Goal: Task Accomplishment & Management: Manage account settings

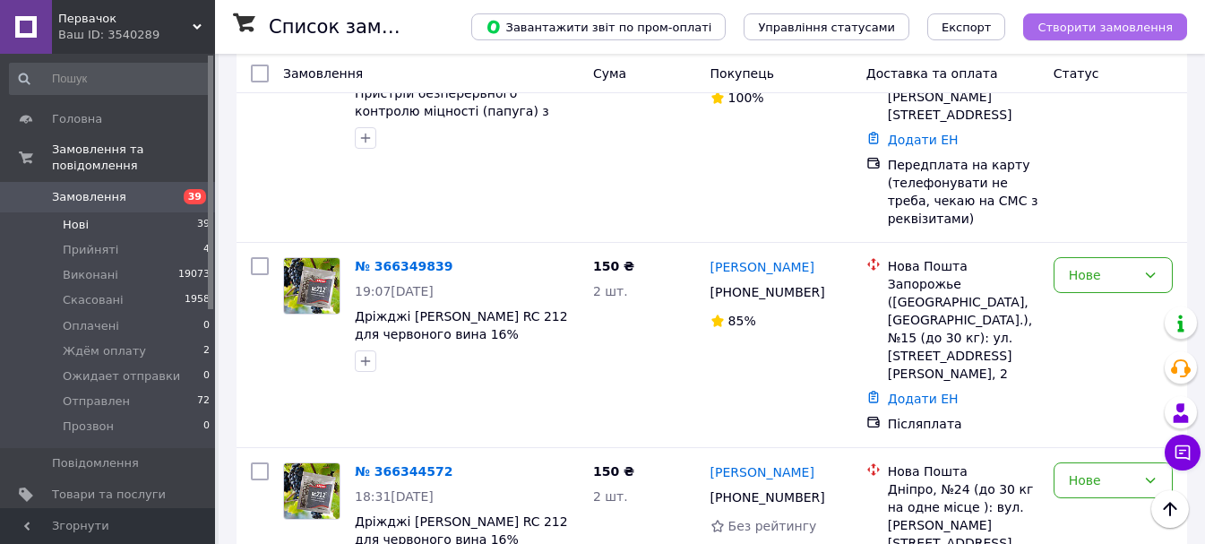
scroll to position [448, 0]
click at [1143, 31] on span "Створити замовлення" at bounding box center [1104, 27] width 135 height 13
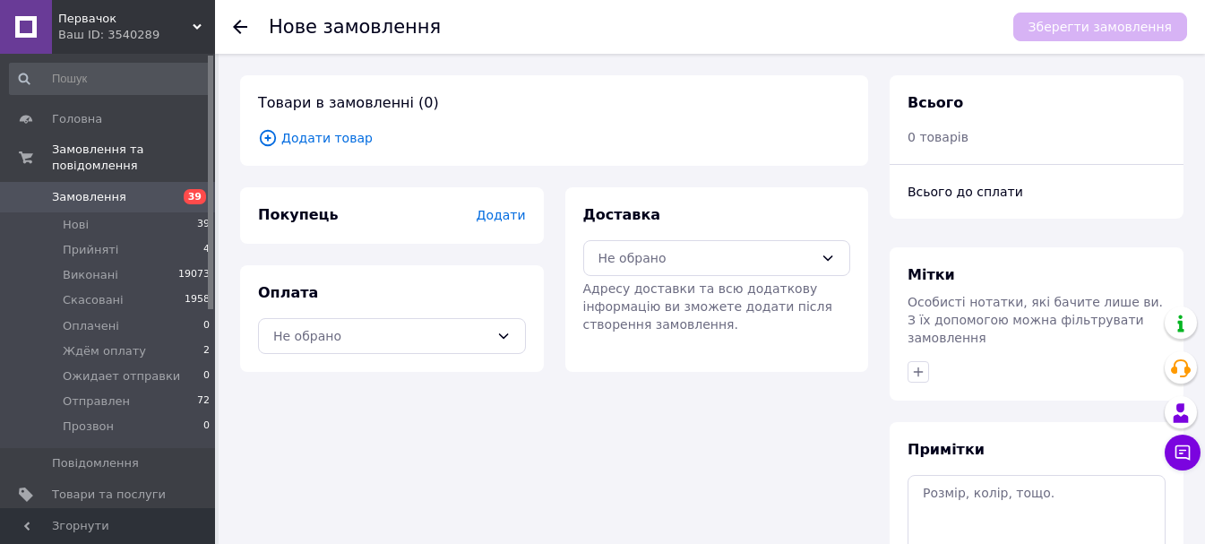
click at [338, 133] on span "Додати товар" at bounding box center [554, 138] width 592 height 20
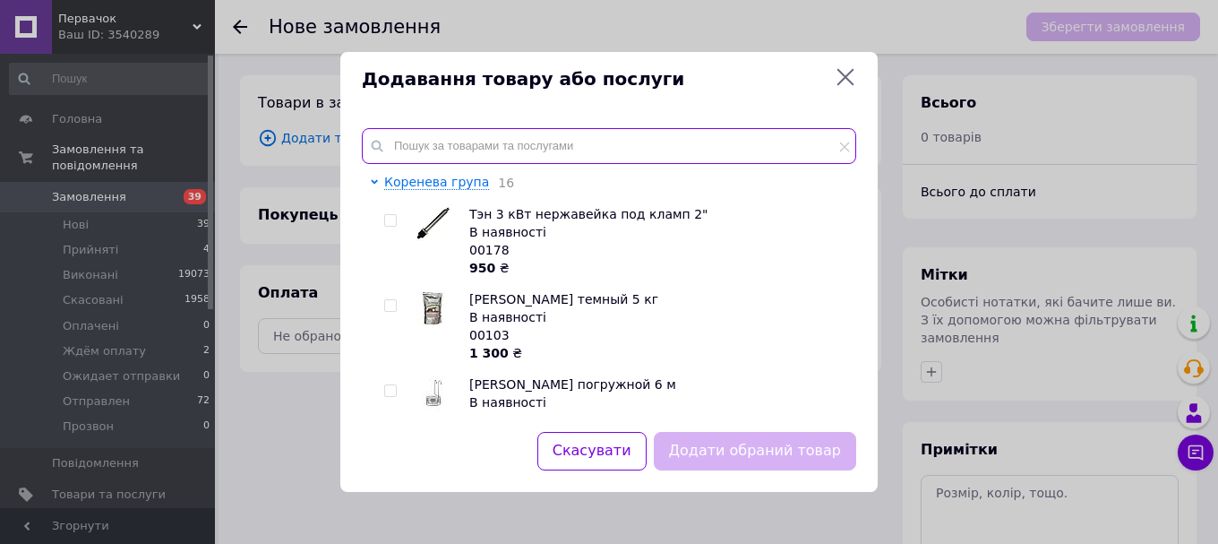
click at [529, 139] on input "text" at bounding box center [609, 146] width 494 height 36
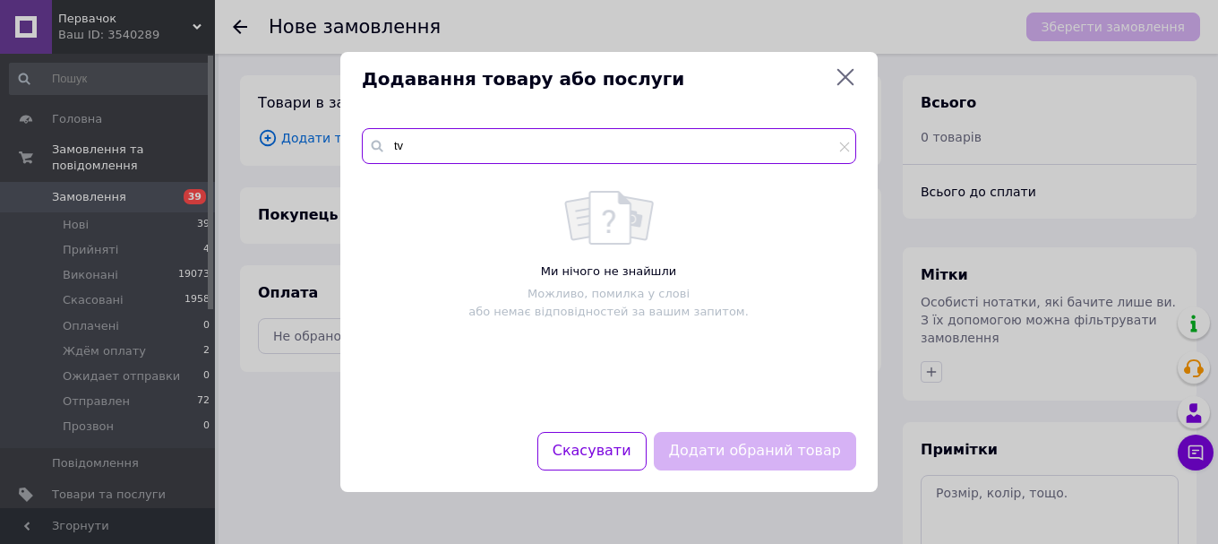
type input "t"
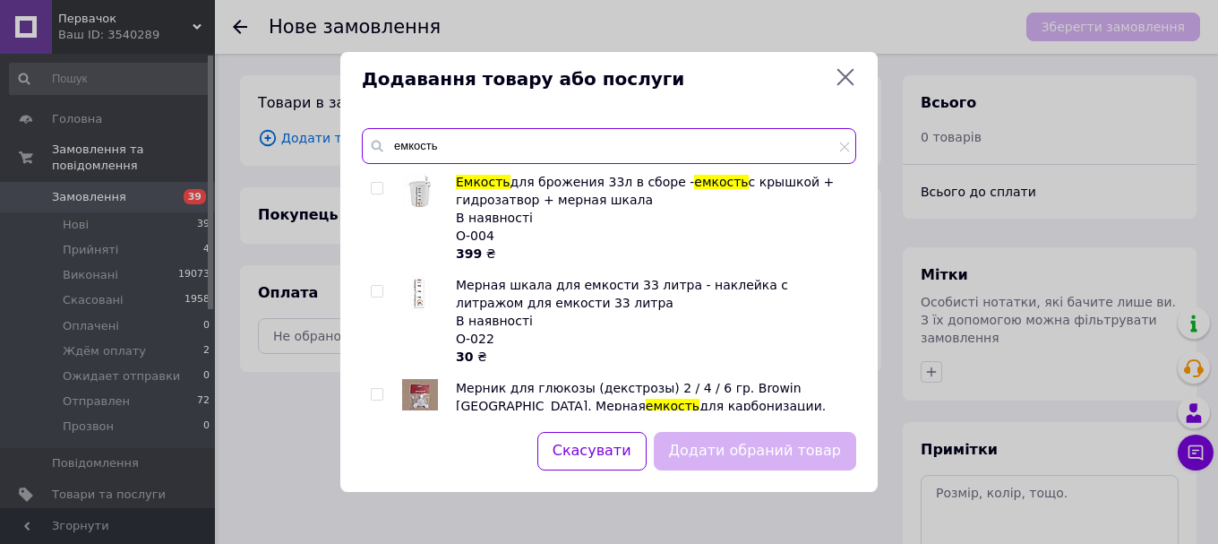
type input "емкость"
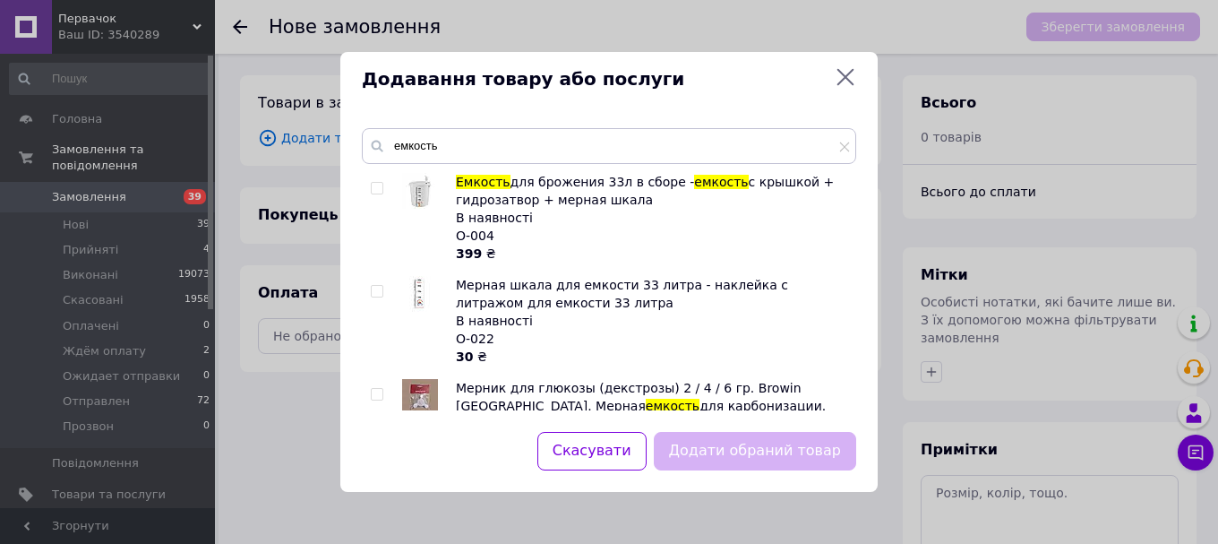
click at [375, 186] on input "checkbox" at bounding box center [377, 189] width 12 height 12
checkbox input "true"
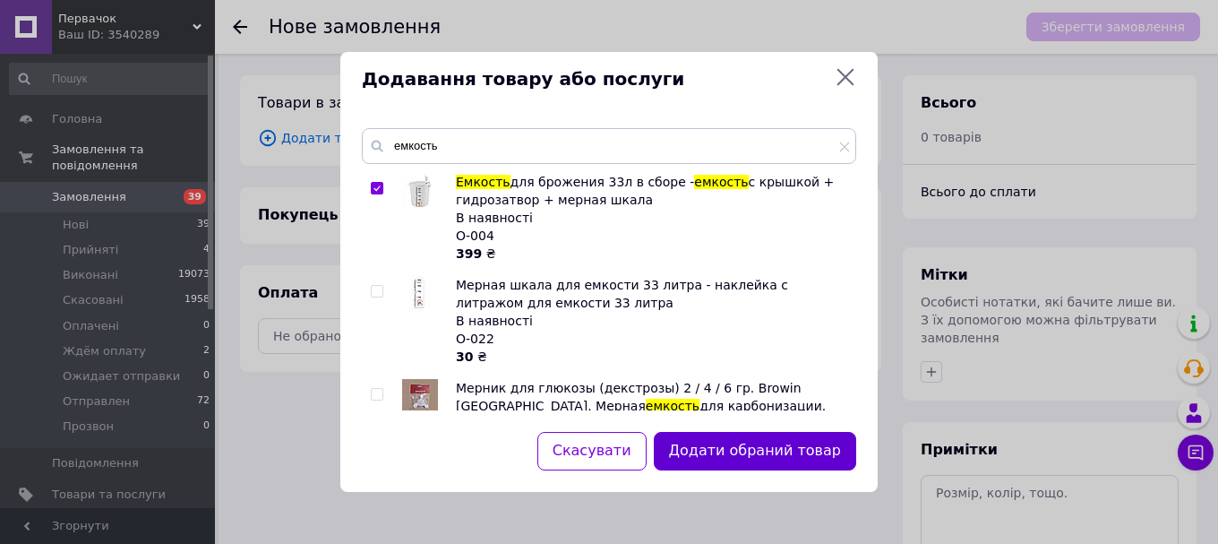
click at [772, 447] on button "Додати обраний товар" at bounding box center [755, 451] width 202 height 39
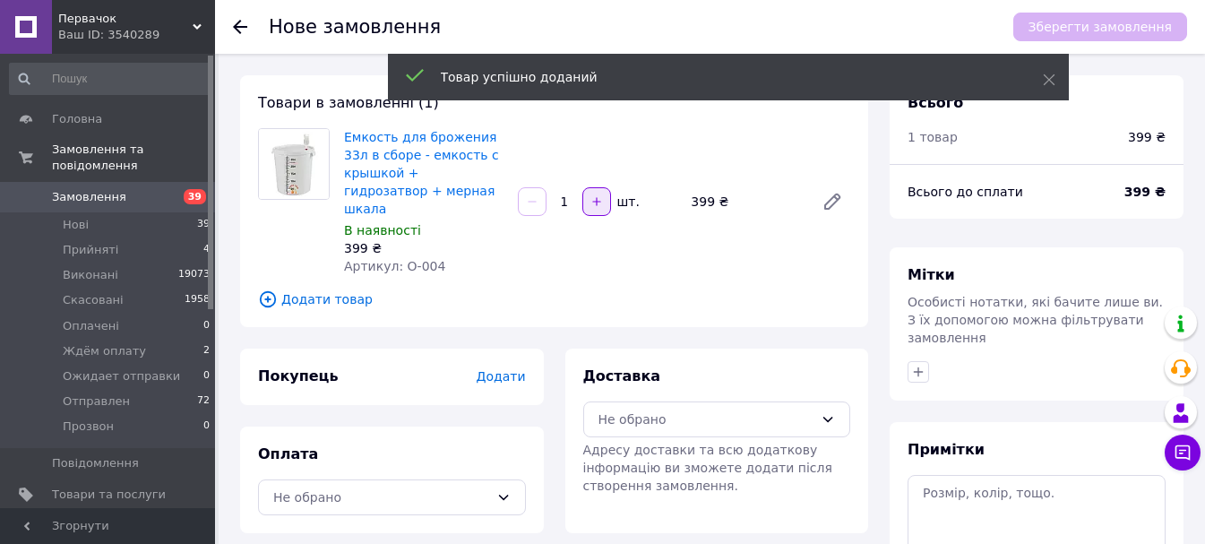
click at [602, 195] on icon "button" at bounding box center [596, 201] width 13 height 13
type input "2"
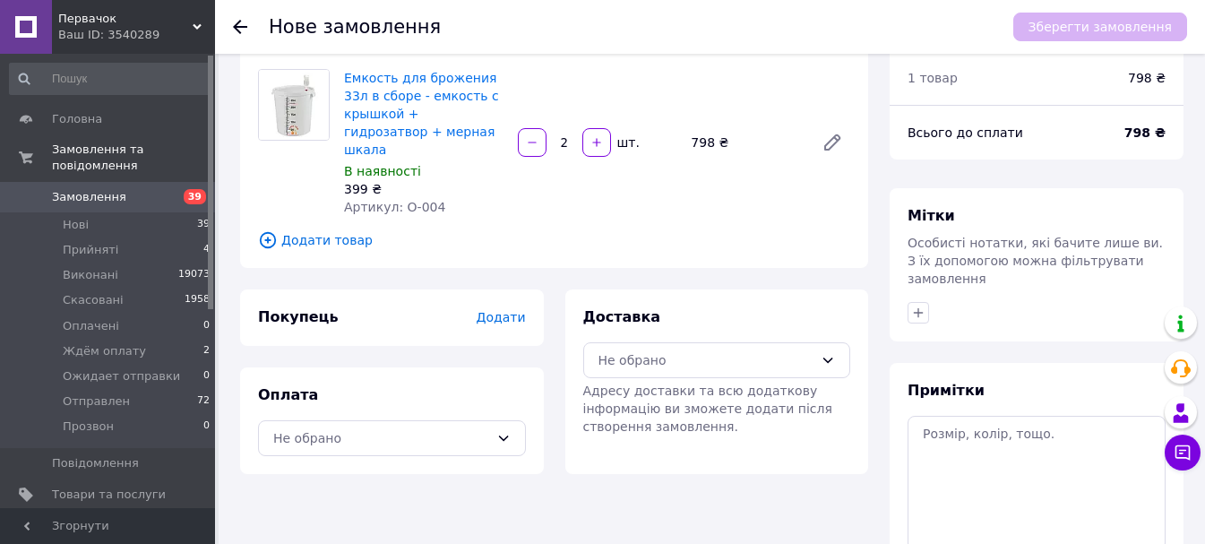
scroll to position [90, 0]
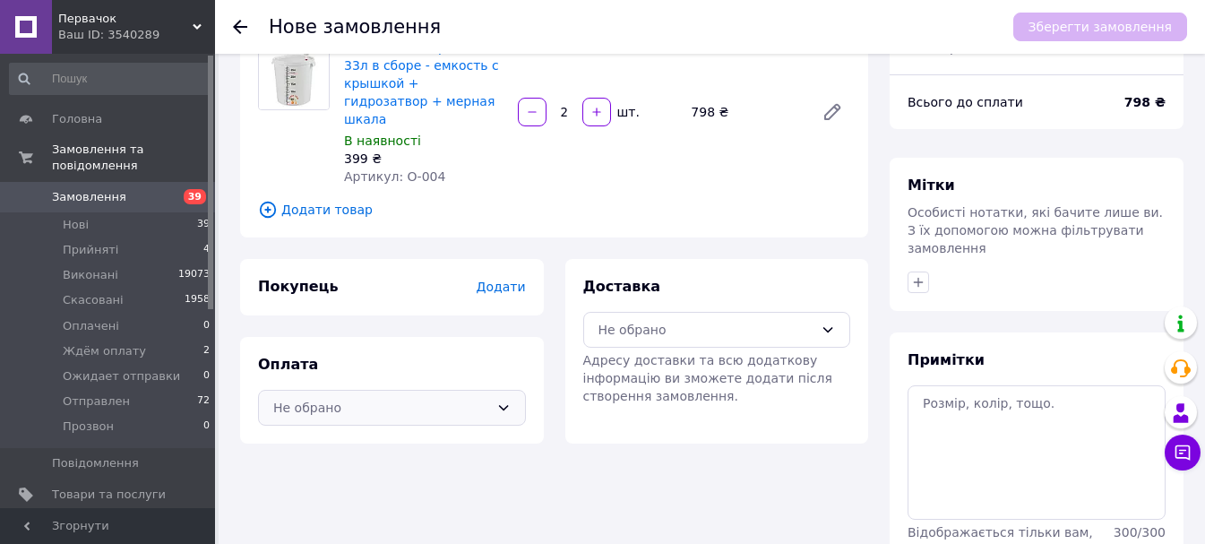
click at [505, 400] on icon at bounding box center [503, 407] width 14 height 14
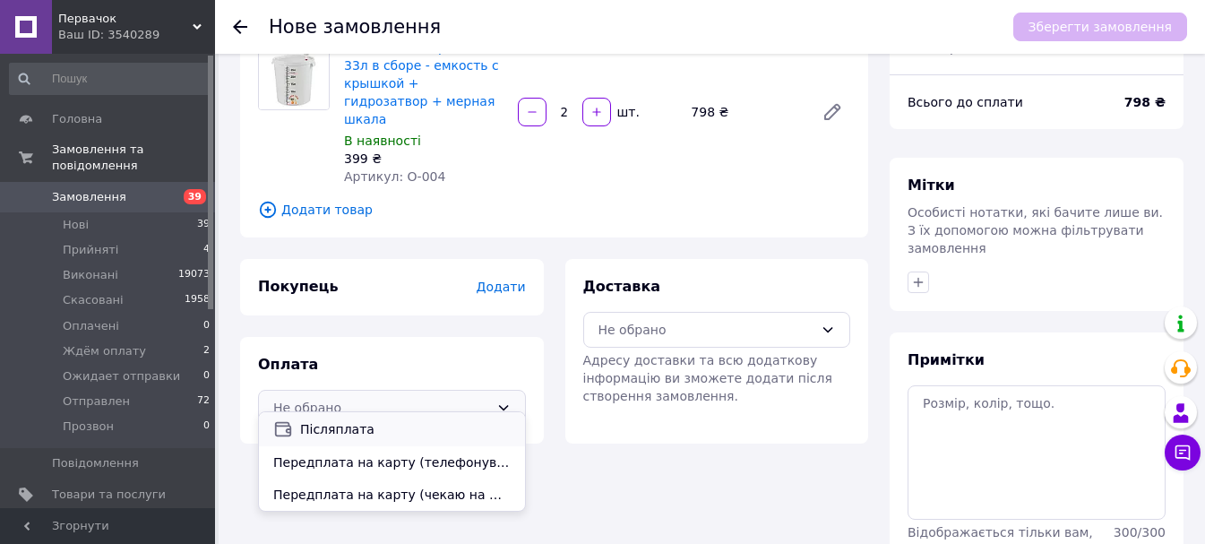
click at [374, 441] on div "Післяплата" at bounding box center [392, 429] width 266 height 34
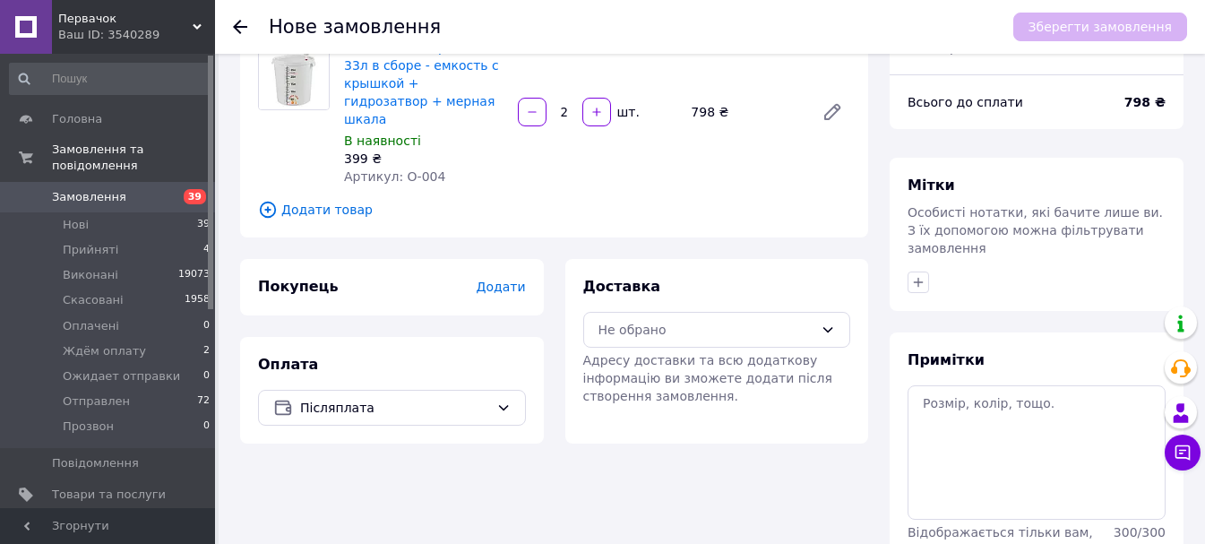
click at [512, 277] on div "Покупець Додати" at bounding box center [392, 287] width 268 height 21
click at [508, 279] on span "Додати" at bounding box center [500, 286] width 49 height 14
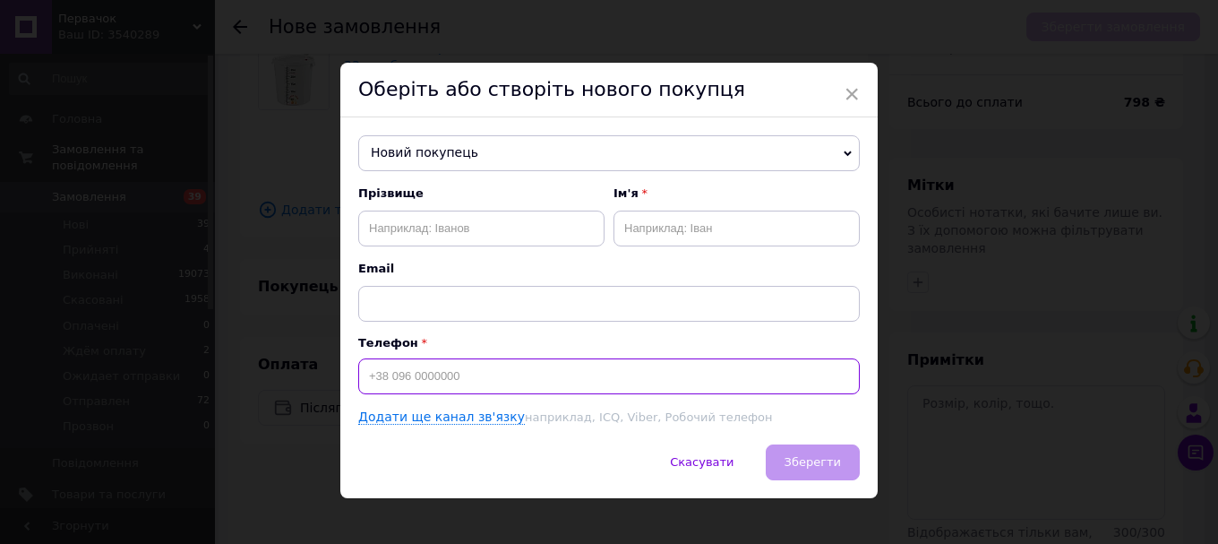
click at [629, 374] on input at bounding box center [609, 376] width 502 height 36
type input "[PHONE_NUMBER]"
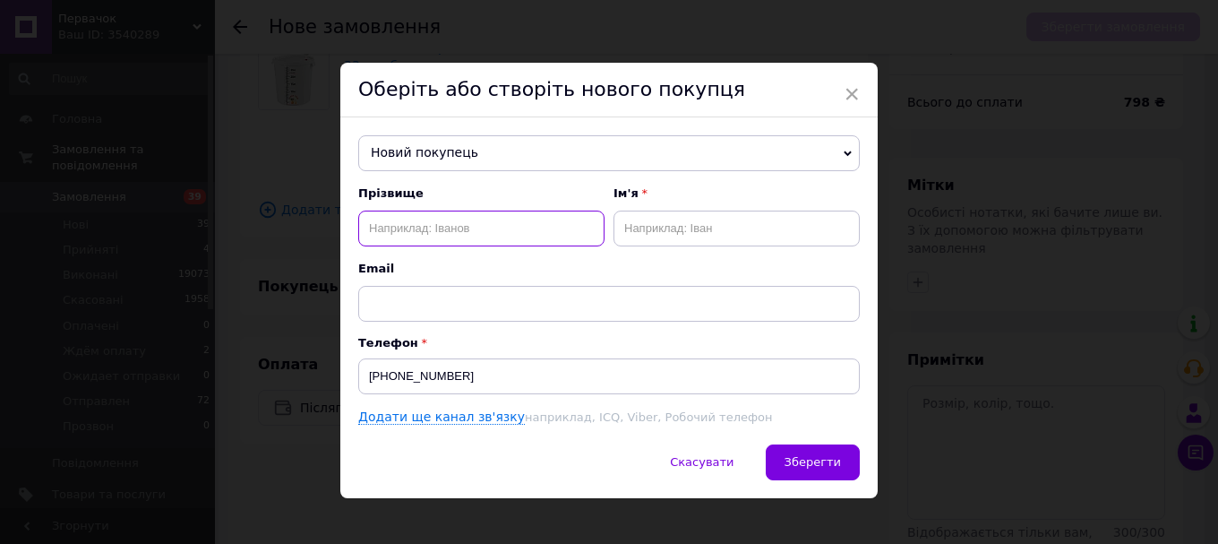
click at [442, 225] on input "text" at bounding box center [481, 229] width 246 height 36
type input "[PERSON_NAME]"
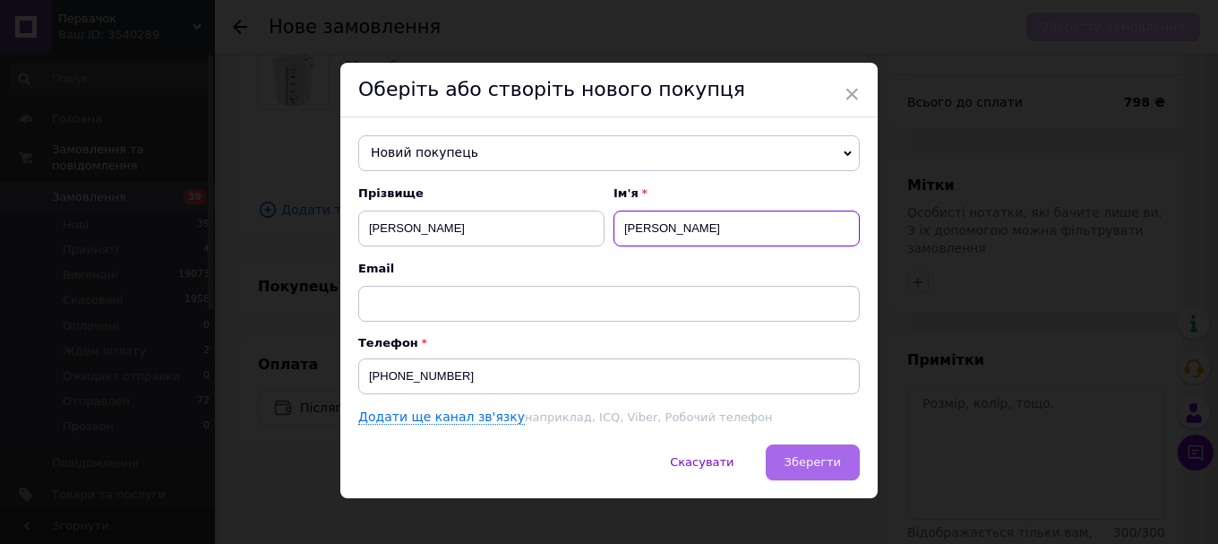
type input "[PERSON_NAME]"
click at [804, 463] on span "Зберегти" at bounding box center [813, 461] width 56 height 13
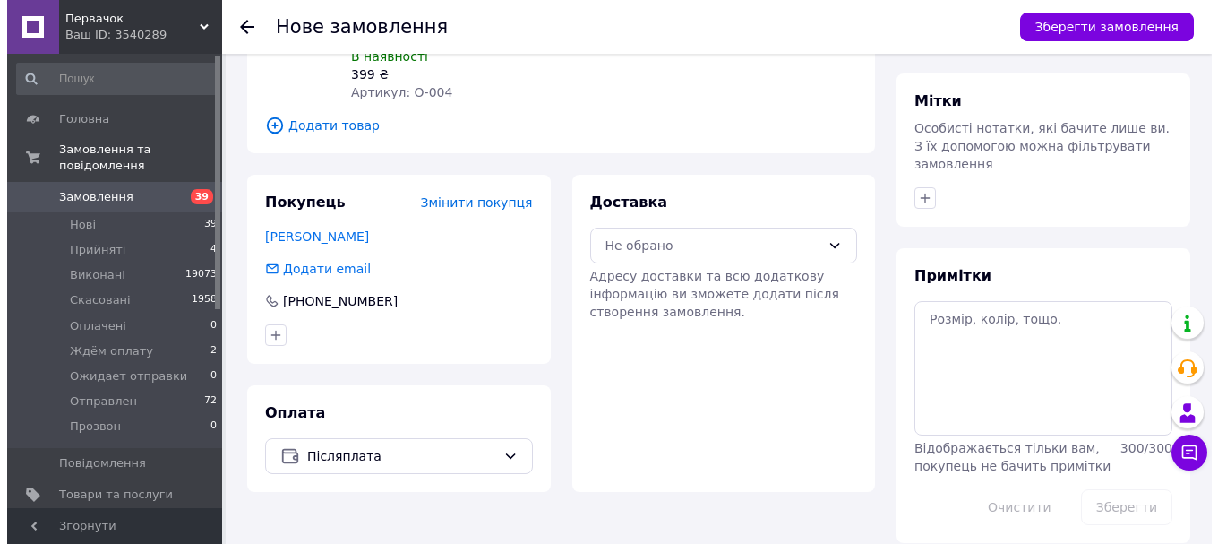
scroll to position [176, 0]
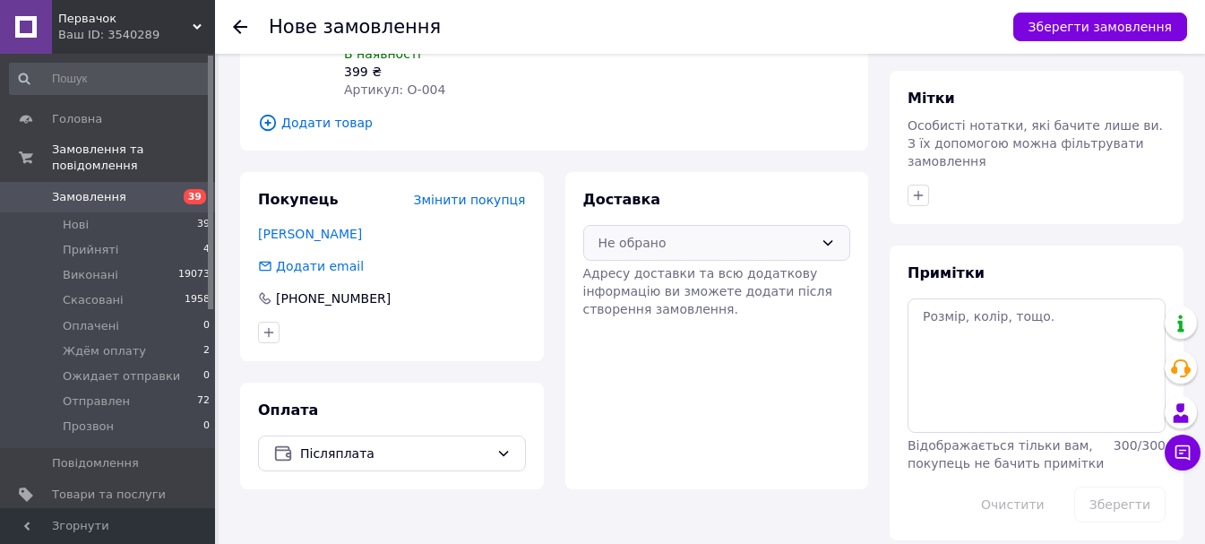
click at [764, 233] on div "Не обрано" at bounding box center [706, 243] width 216 height 20
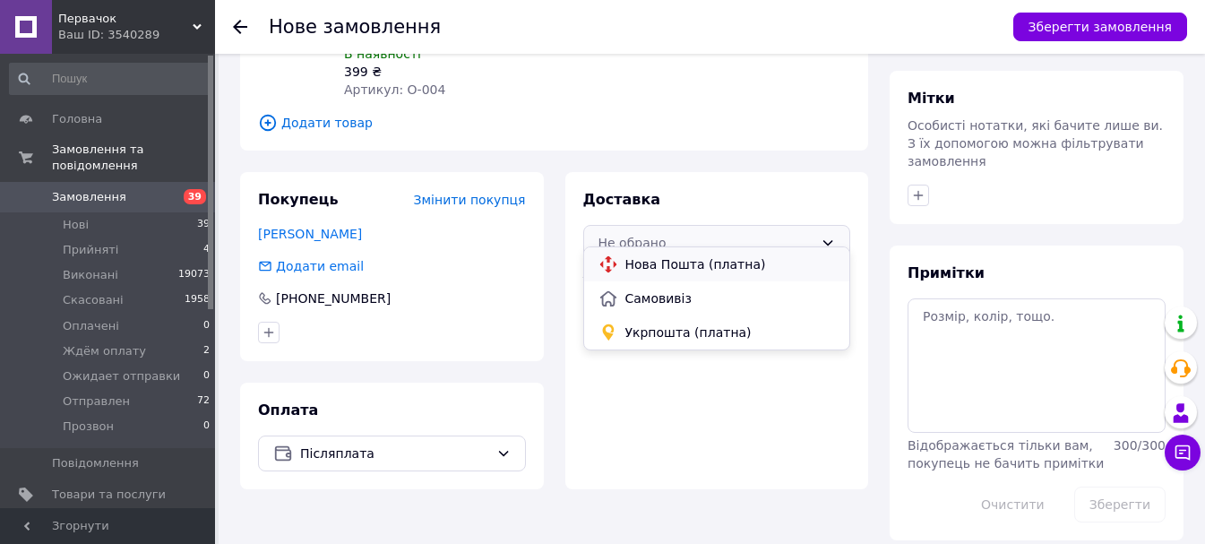
click at [721, 263] on span "Нова Пошта (платна)" at bounding box center [730, 264] width 211 height 18
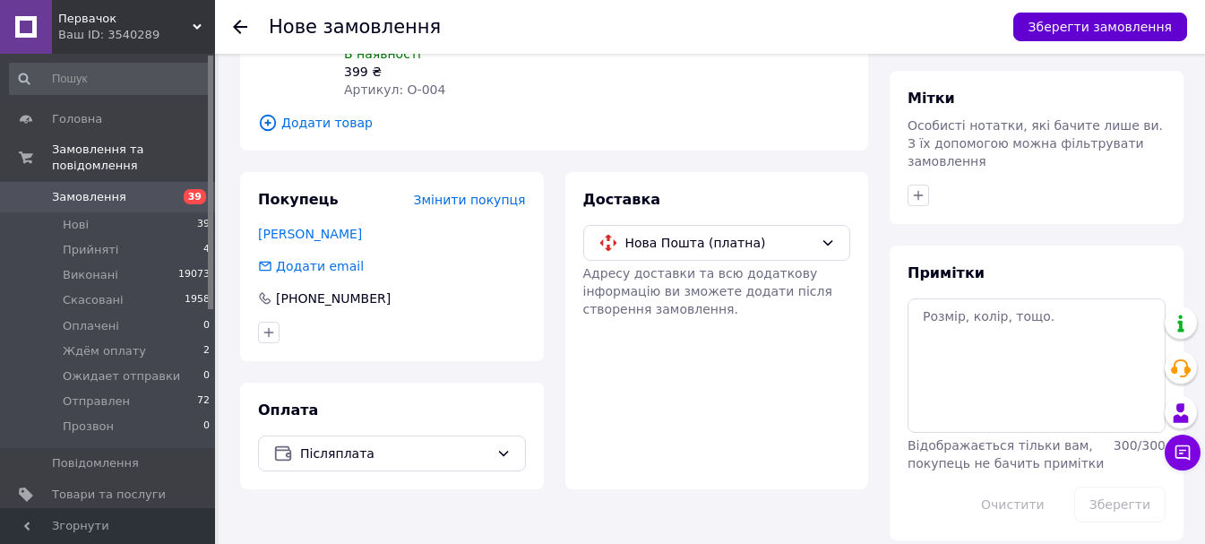
click at [1086, 32] on button "Зберегти замовлення" at bounding box center [1100, 27] width 174 height 29
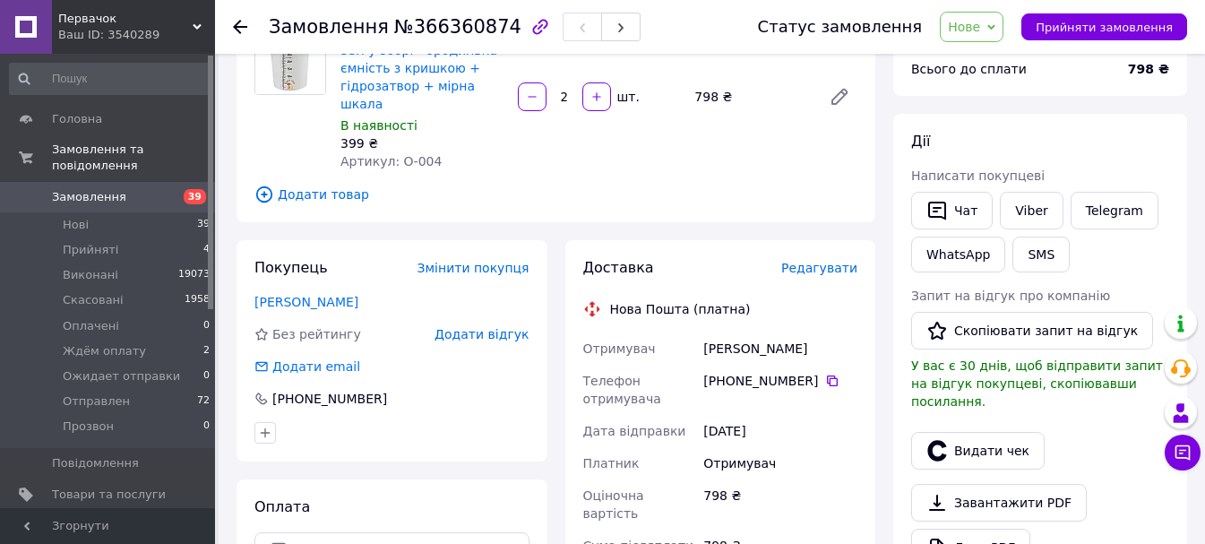
click at [809, 261] on span "Редагувати" at bounding box center [819, 268] width 76 height 14
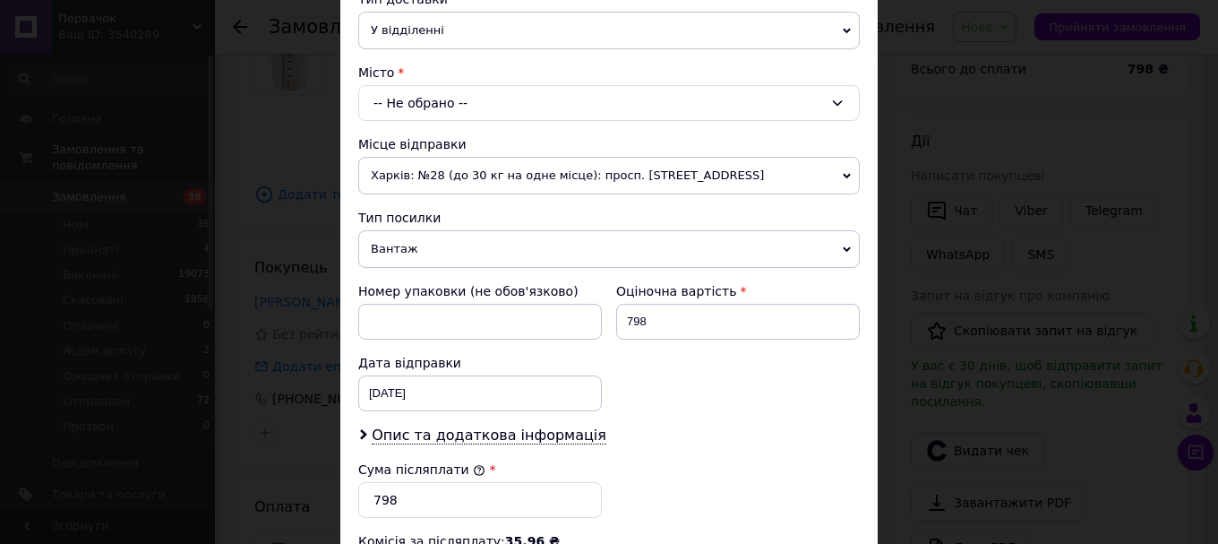
scroll to position [448, 0]
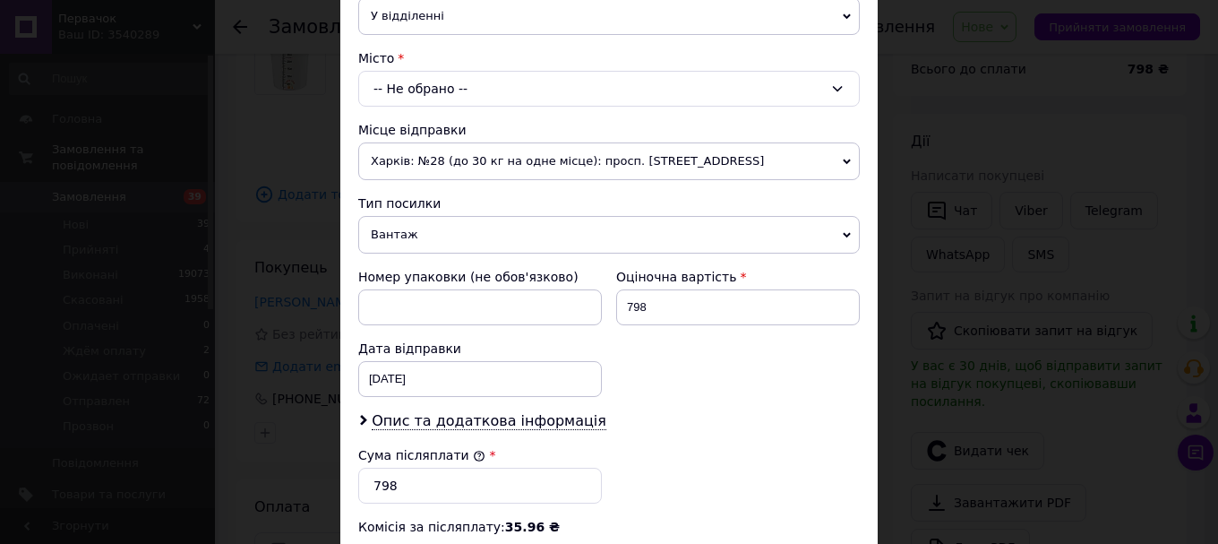
click at [490, 95] on div "-- Не обрано --" at bounding box center [609, 89] width 502 height 36
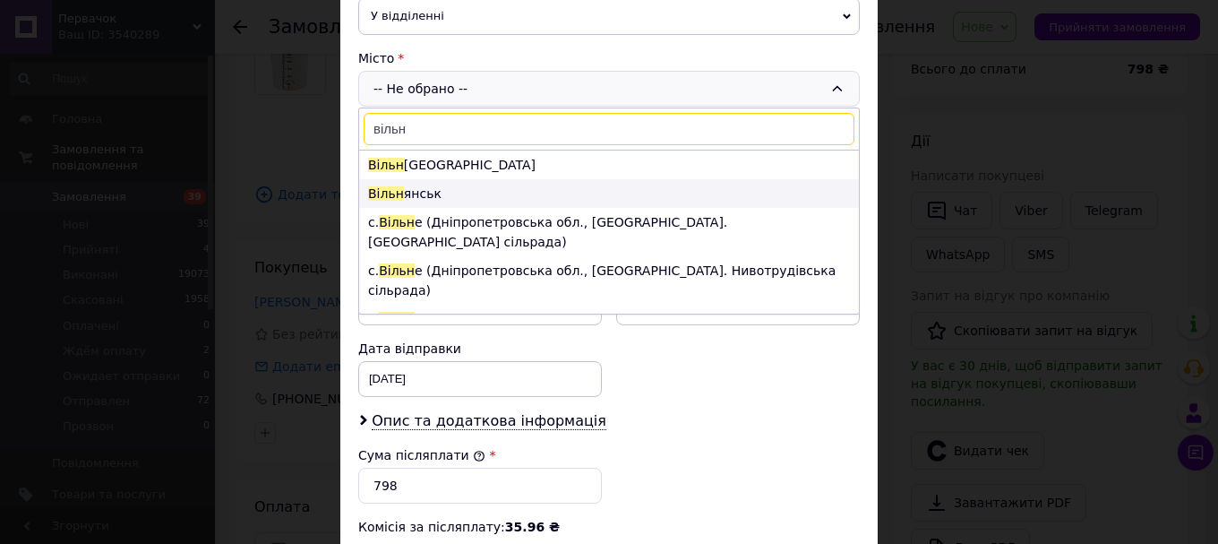
type input "вільн"
click at [435, 193] on li "[GEOGRAPHIC_DATA] янськ" at bounding box center [609, 193] width 500 height 29
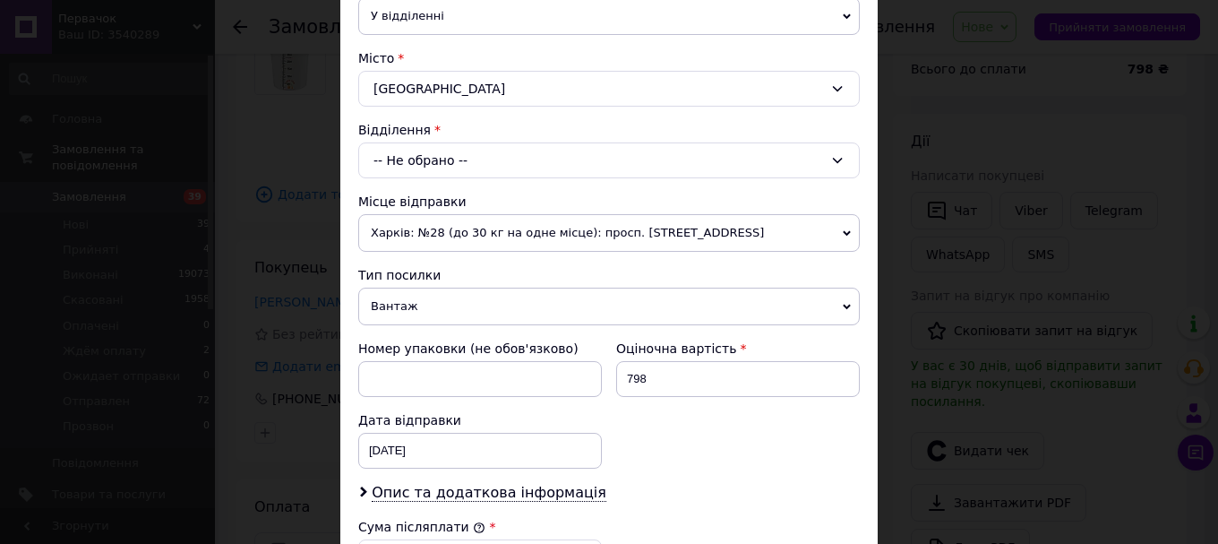
click at [454, 154] on div "-- Не обрано --" at bounding box center [609, 160] width 502 height 36
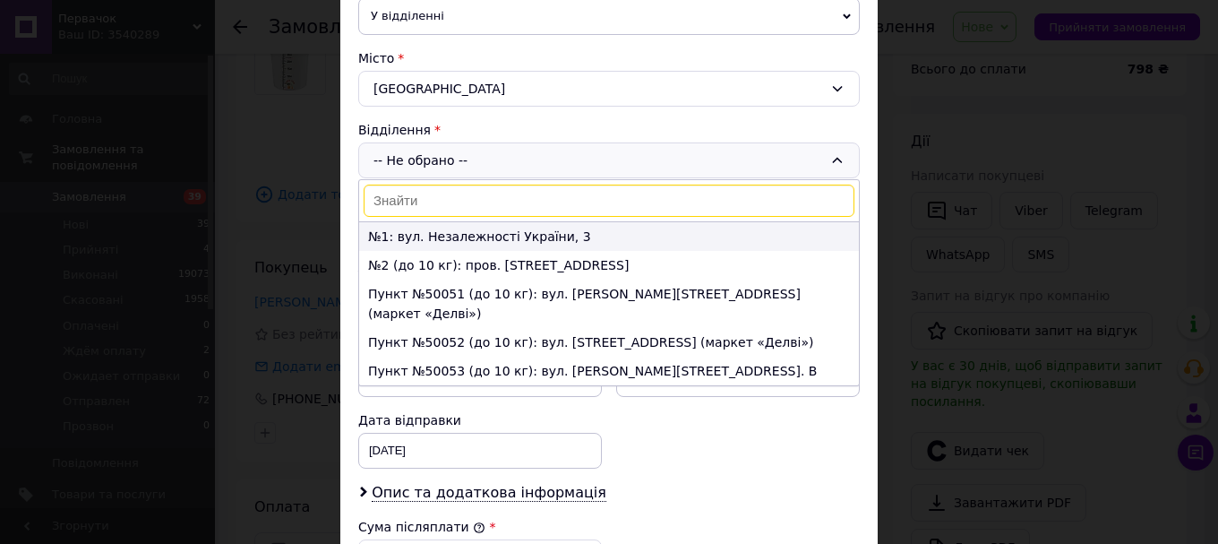
click at [463, 235] on li "№1: вул. Незалежності України, 3" at bounding box center [609, 236] width 500 height 29
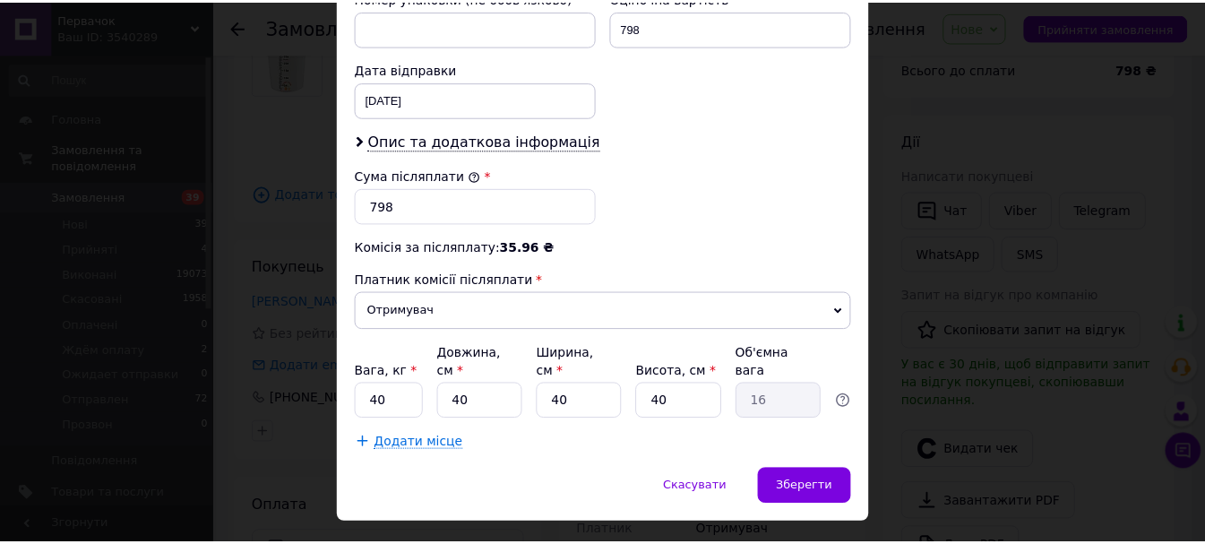
scroll to position [806, 0]
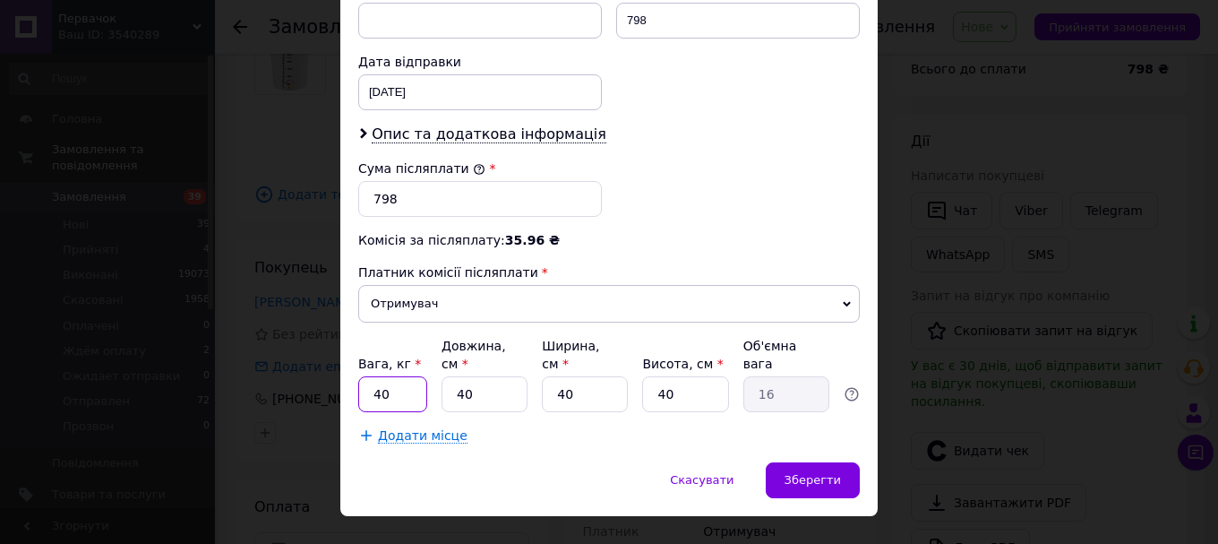
drag, startPoint x: 410, startPoint y: 370, endPoint x: 369, endPoint y: 383, distance: 43.1
click at [369, 383] on input "40" at bounding box center [392, 394] width 69 height 36
type input "20"
click at [822, 473] on span "Зберегти" at bounding box center [813, 479] width 56 height 13
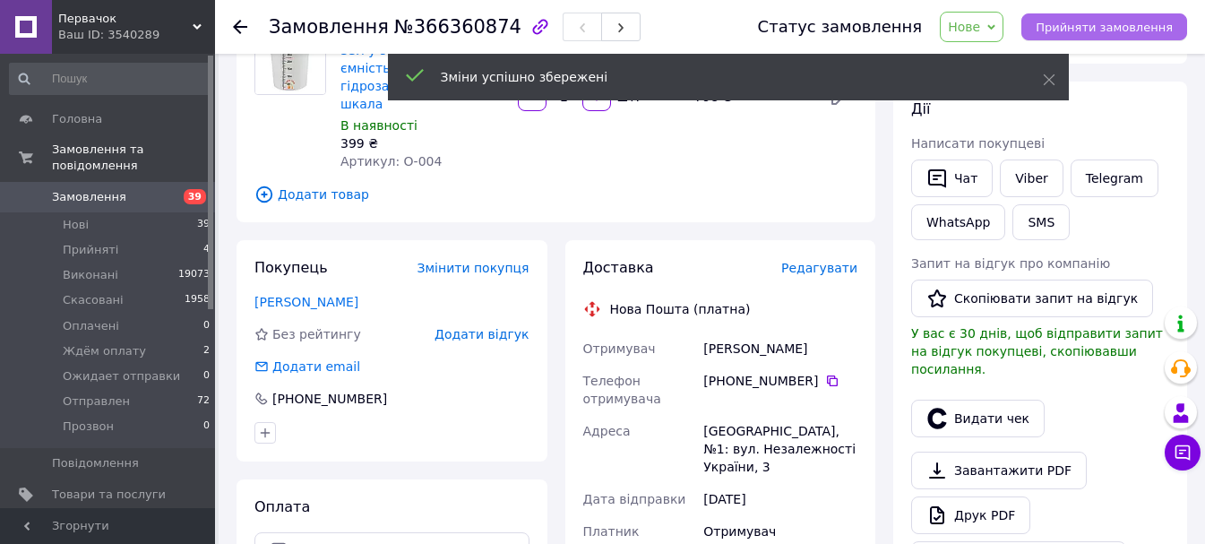
click at [1124, 26] on span "Прийняти замовлення" at bounding box center [1104, 27] width 137 height 13
